Goal: Task Accomplishment & Management: Use online tool/utility

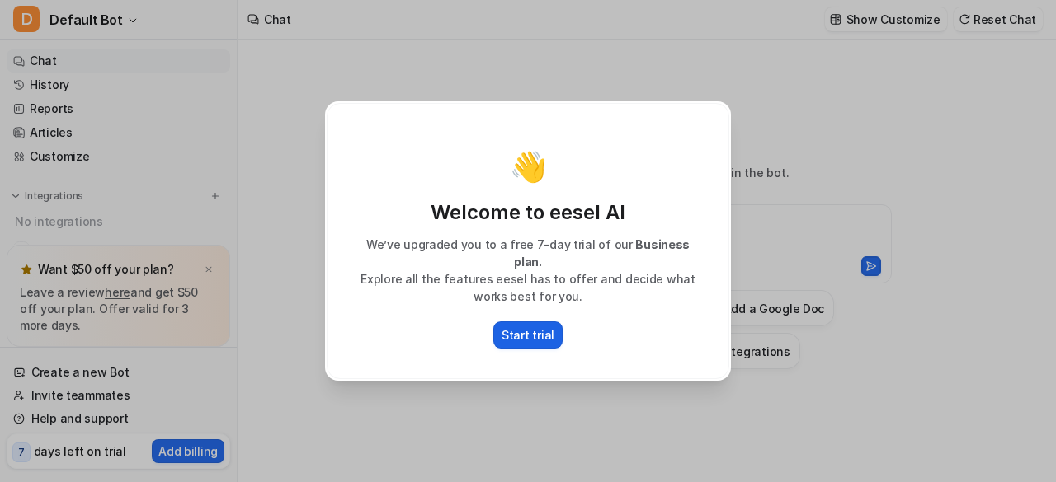
type textarea "**********"
click at [518, 327] on p "Start trial" at bounding box center [527, 335] width 53 height 17
